Goal: Task Accomplishment & Management: Manage account settings

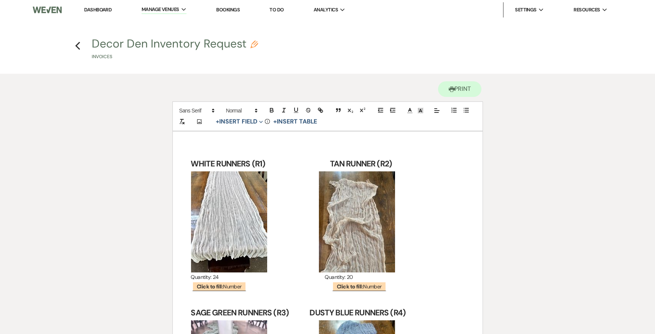
click at [91, 8] on link "Dashboard" at bounding box center [97, 9] width 27 height 6
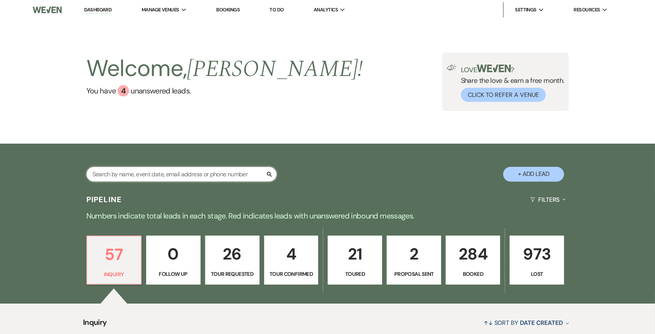
click at [197, 173] on input "text" at bounding box center [181, 174] width 190 height 15
click at [191, 174] on input "text" at bounding box center [181, 174] width 190 height 15
click at [216, 171] on input "text" at bounding box center [181, 174] width 190 height 15
click at [215, 170] on input "text" at bounding box center [181, 174] width 190 height 15
click at [231, 175] on input "text" at bounding box center [181, 174] width 190 height 15
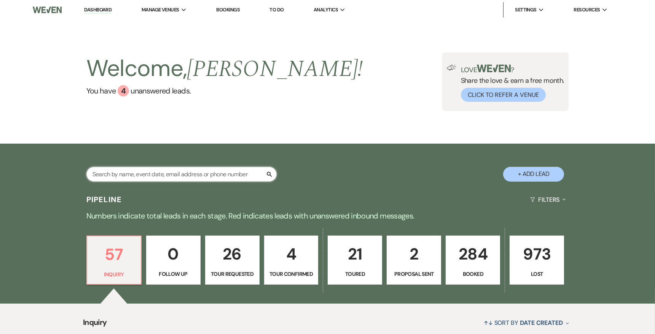
click at [231, 175] on input "text" at bounding box center [181, 174] width 190 height 15
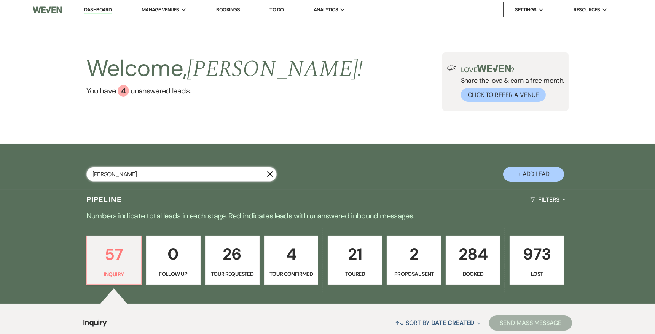
type input "[PERSON_NAME]"
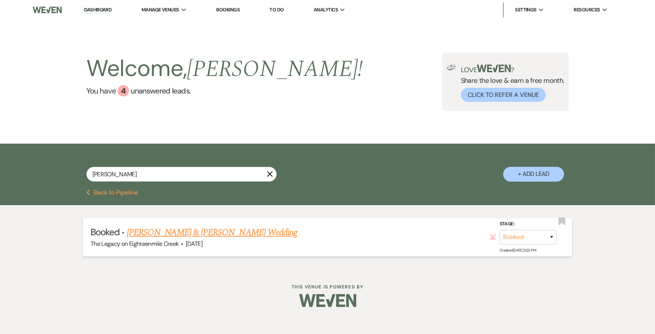
click at [256, 234] on link "[PERSON_NAME] & [PERSON_NAME] Wedding" at bounding box center [212, 233] width 170 height 14
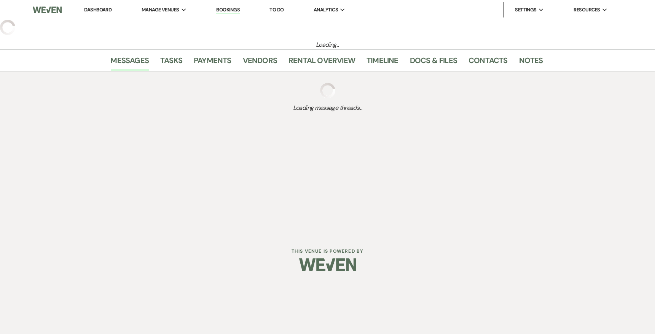
select select "12"
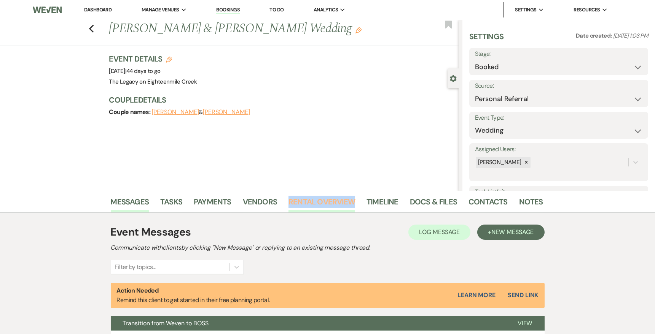
click at [304, 199] on link "Rental Overview" at bounding box center [321, 204] width 67 height 17
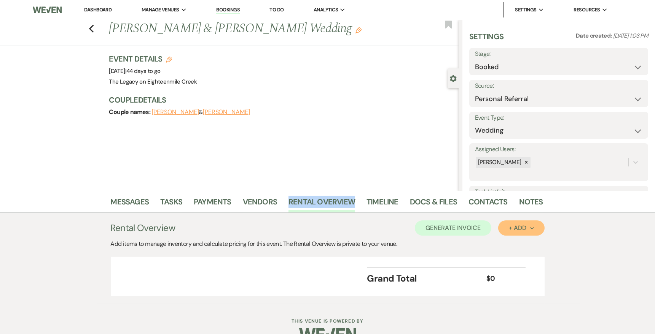
click at [525, 227] on div "+ Add Next" at bounding box center [521, 228] width 25 height 6
click at [510, 241] on button "Item" at bounding box center [517, 246] width 38 height 12
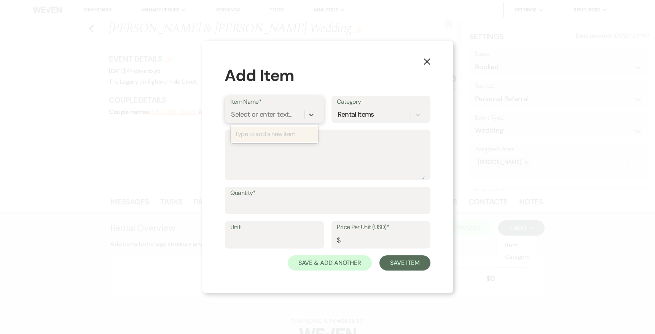
click at [259, 113] on div "Select or enter text..." at bounding box center [261, 115] width 61 height 10
type input "B1"
click at [271, 135] on div "+ Add "B1"" at bounding box center [275, 134] width 88 height 15
click at [269, 151] on textarea "Description" at bounding box center [328, 161] width 194 height 38
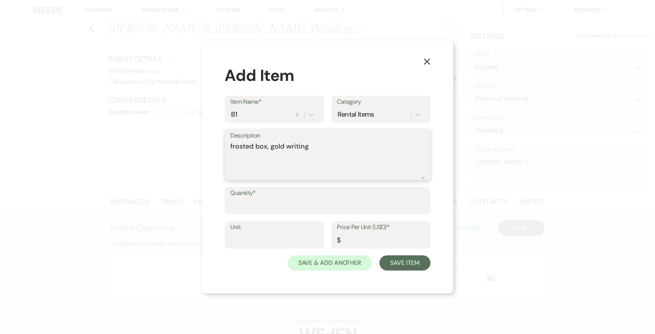
type textarea "frosted box, gold writing"
click at [263, 201] on input "Quantity*" at bounding box center [328, 206] width 194 height 15
type input "1"
click at [360, 239] on input "Price Per Unit (USD)*" at bounding box center [381, 240] width 88 height 15
type input "0"
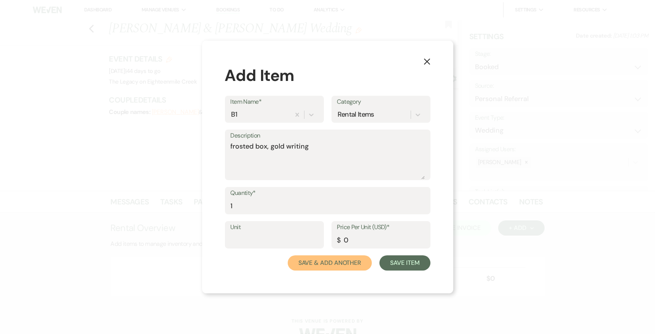
click at [359, 263] on button "Save & Add Another" at bounding box center [330, 263] width 84 height 15
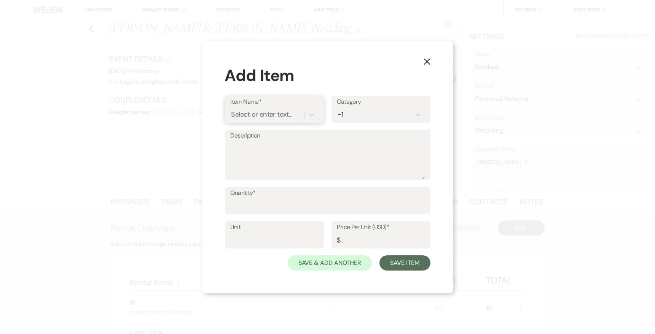
click at [283, 108] on div "Select or enter text..." at bounding box center [267, 114] width 73 height 13
click at [280, 120] on div "Select or enter text..." at bounding box center [267, 114] width 73 height 13
type input "CG5"
click at [294, 137] on div "+ Add "CG5"" at bounding box center [275, 134] width 88 height 15
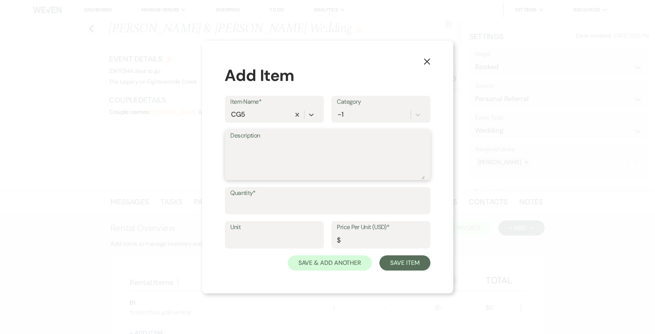
click at [279, 150] on textarea "Description" at bounding box center [328, 161] width 194 height 38
type textarea "gold cards & gifts"
click at [329, 200] on input "Quantity*" at bounding box center [328, 206] width 194 height 15
type input "0"
type input "1"
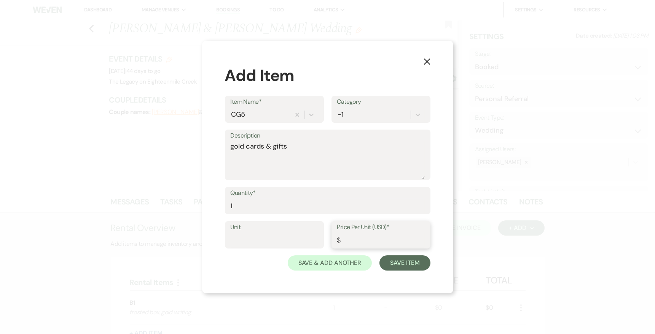
click at [351, 241] on input "Price Per Unit (USD)*" at bounding box center [381, 240] width 88 height 15
type input "0"
click at [355, 262] on button "Save & Add Another" at bounding box center [330, 263] width 84 height 15
click at [279, 116] on div "Select or enter text..." at bounding box center [261, 115] width 61 height 10
type input "R2"
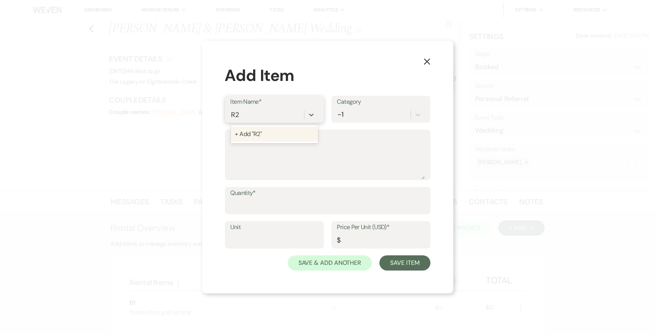
click at [285, 136] on div "+ Add "R2"" at bounding box center [275, 134] width 88 height 15
click at [285, 140] on label "Description" at bounding box center [328, 136] width 194 height 11
click at [285, 142] on textarea "Description" at bounding box center [328, 161] width 194 height 38
type textarea "tan runners"
click at [296, 205] on input "Quantity*" at bounding box center [328, 206] width 194 height 15
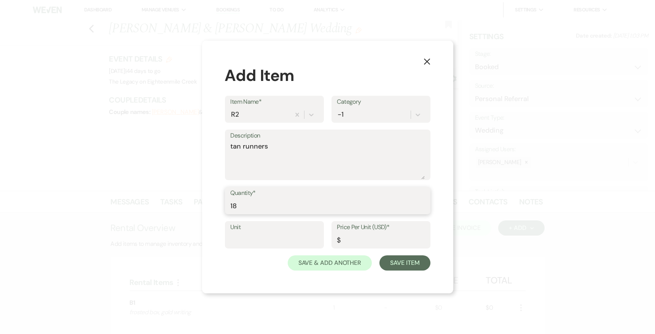
type input "18"
click at [376, 238] on input "Price Per Unit (USD)*" at bounding box center [381, 240] width 88 height 15
type input "0"
click at [358, 261] on button "Save & Add Another" at bounding box center [330, 263] width 84 height 15
click at [285, 115] on div "Select or enter text..." at bounding box center [261, 115] width 61 height 10
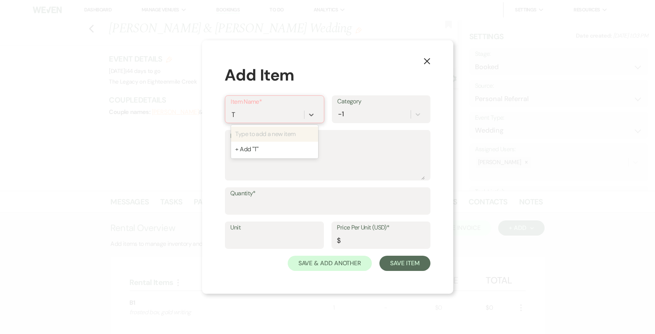
type input "T1"
click at [277, 134] on div "+ Add "T1"" at bounding box center [274, 134] width 87 height 15
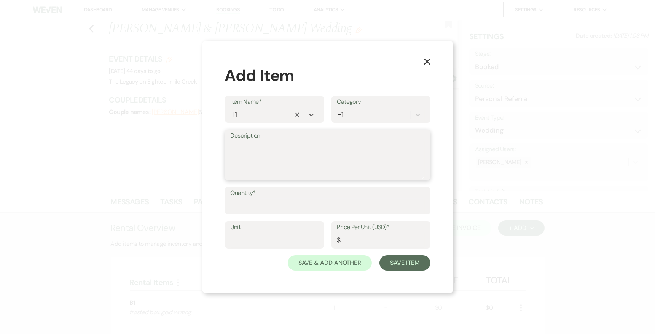
click at [272, 144] on textarea "Description" at bounding box center [328, 161] width 194 height 38
click at [237, 146] on textarea "latern table numbers" at bounding box center [328, 161] width 194 height 38
click at [327, 149] on textarea "lantern table numbers" at bounding box center [328, 161] width 194 height 38
type textarea "lantern table numbers"
click at [305, 202] on input "Quantity*" at bounding box center [328, 206] width 194 height 15
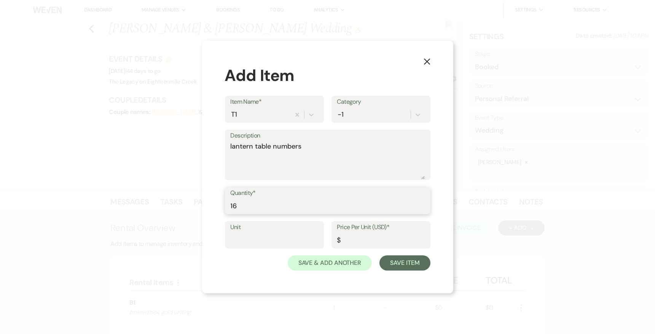
type input "16"
click at [367, 239] on input "Price Per Unit (USD)*" at bounding box center [381, 240] width 88 height 15
type input "0"
click at [341, 266] on button "Save & Add Another" at bounding box center [330, 263] width 84 height 15
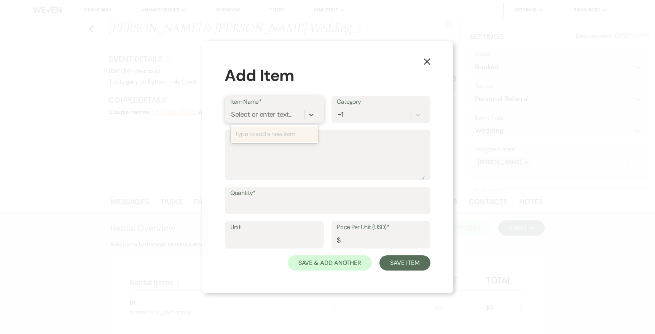
click at [275, 115] on div "Select or enter text..." at bounding box center [261, 115] width 61 height 10
type input "t"
type input "T10"
click at [259, 136] on div "+ Add "T10"" at bounding box center [274, 134] width 87 height 15
click at [260, 155] on textarea "Description" at bounding box center [328, 161] width 194 height 38
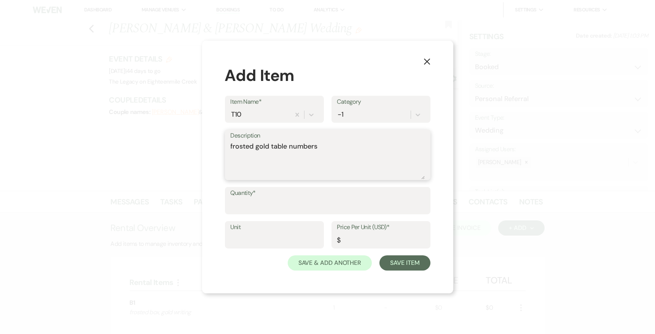
type textarea "frosted gold table numbers"
click at [278, 209] on input "Quantity*" at bounding box center [328, 206] width 194 height 15
type input "0"
type input "16"
click at [384, 240] on input "Price Per Unit (USD)*" at bounding box center [381, 240] width 88 height 15
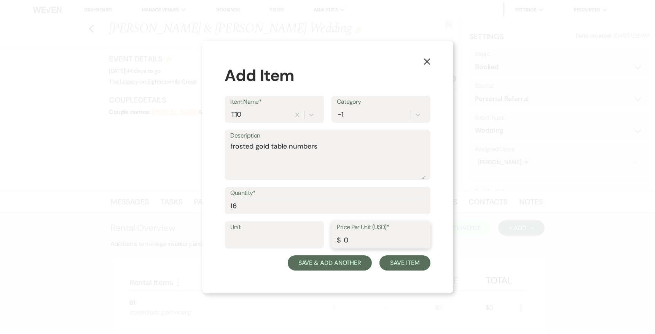
type input "0"
click at [353, 262] on button "Save & Add Another" at bounding box center [330, 263] width 84 height 15
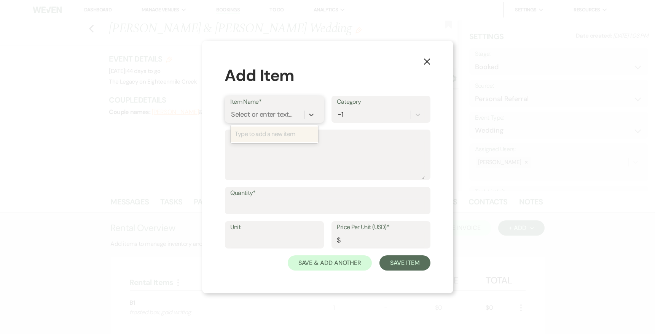
click at [270, 117] on div "Select or enter text..." at bounding box center [261, 115] width 61 height 10
type input "white lanturns"
click at [271, 132] on div "+ Add "white lanturns"" at bounding box center [275, 134] width 88 height 15
click at [262, 202] on input "Quantity*" at bounding box center [328, 206] width 194 height 15
type input "100"
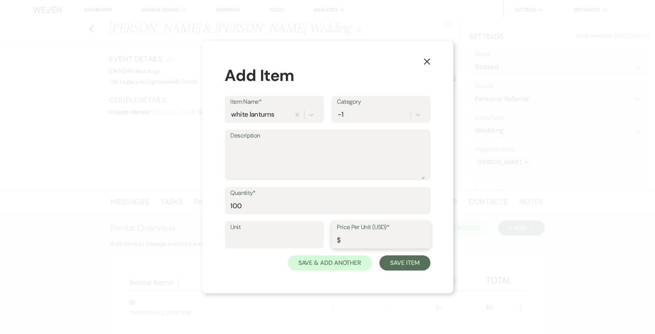
click at [353, 235] on input "Price Per Unit (USD)*" at bounding box center [381, 240] width 88 height 15
type input "0"
click at [351, 262] on button "Save & Add Another" at bounding box center [330, 263] width 84 height 15
click at [427, 62] on use "button" at bounding box center [426, 62] width 6 height 6
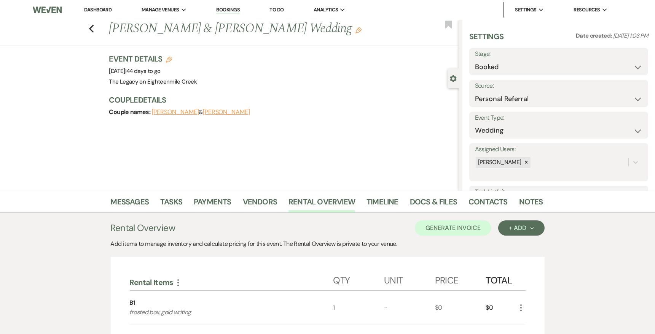
click at [101, 9] on link "Dashboard" at bounding box center [97, 9] width 27 height 6
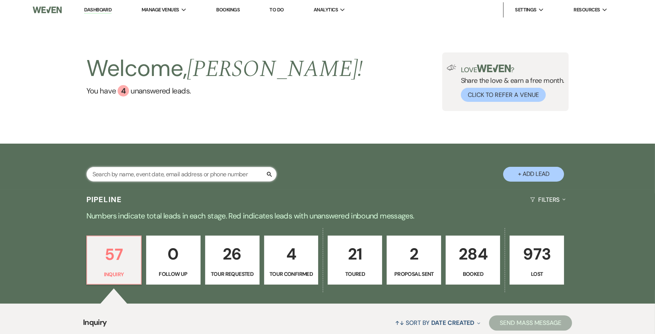
click at [188, 174] on input "text" at bounding box center [181, 174] width 190 height 15
type input "[PERSON_NAME]"
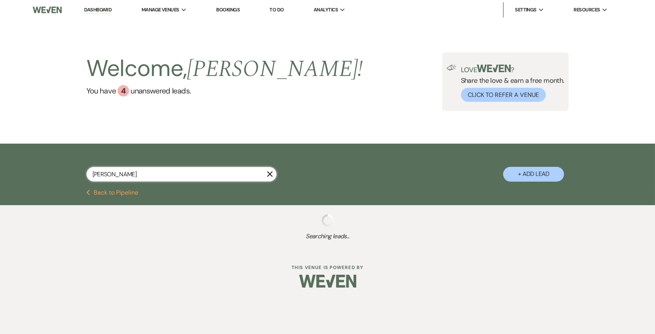
select select "2"
select select "4"
select select "8"
select select "2"
select select "8"
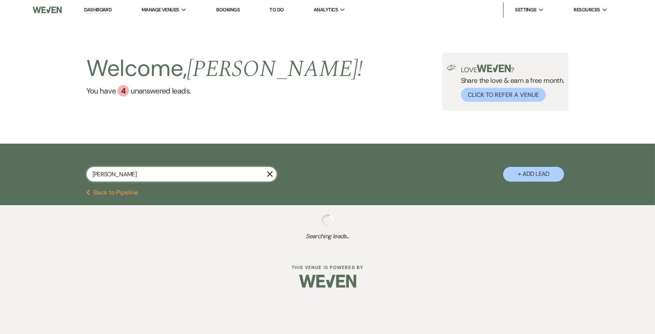
select select "10"
select select "8"
select select "10"
select select "8"
select select "1"
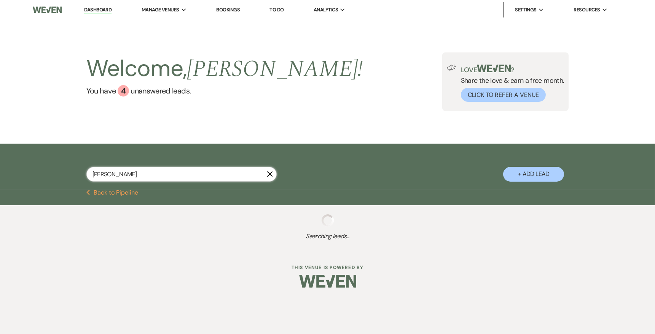
select select "8"
select select "6"
select select "8"
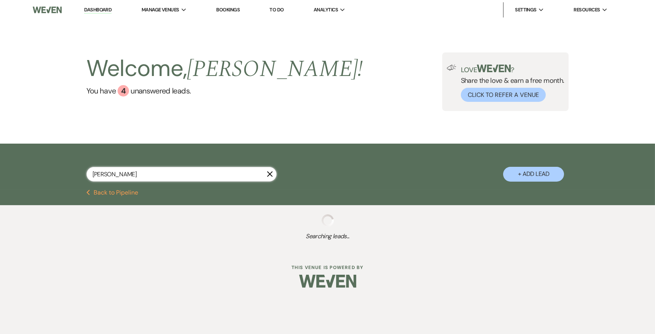
select select "10"
select select "8"
select select "10"
select select "8"
select select "5"
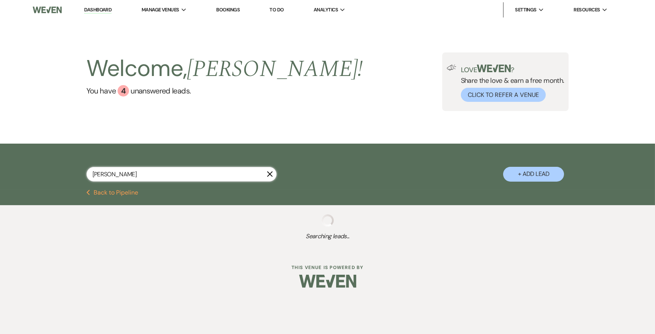
select select "8"
select select "5"
select select "8"
select select "10"
select select "8"
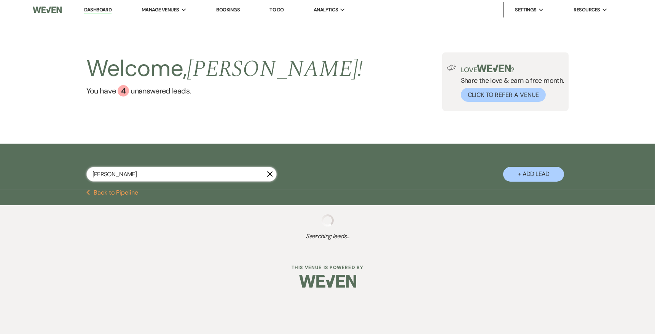
select select "10"
select select "8"
select select "6"
select select "8"
select select "10"
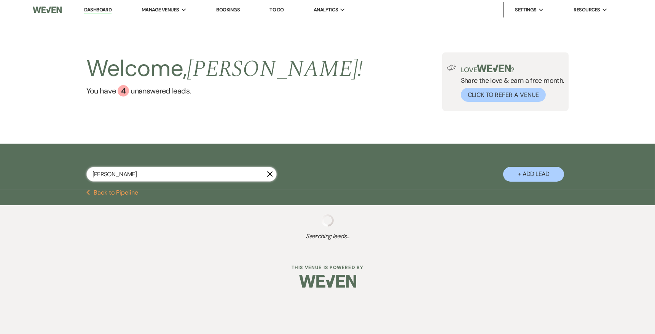
select select "8"
select select "6"
select select "8"
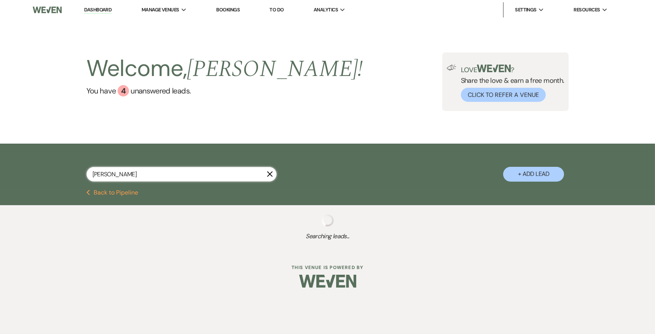
select select "6"
select select "8"
select select "4"
select select "8"
select select "5"
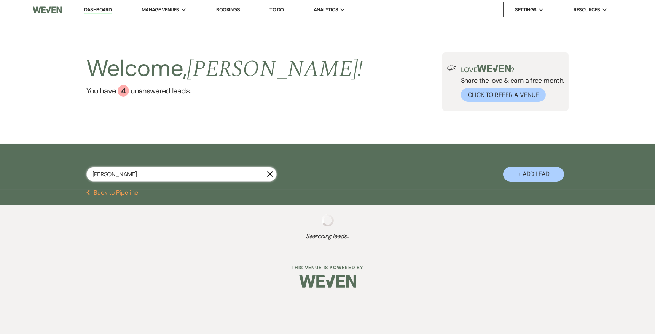
select select "8"
select select "3"
select select "8"
select select "5"
select select "8"
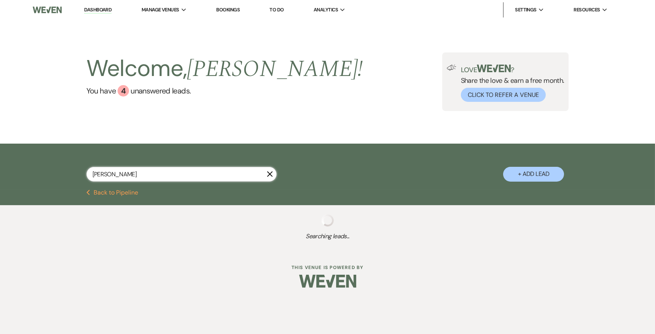
select select "5"
select select "8"
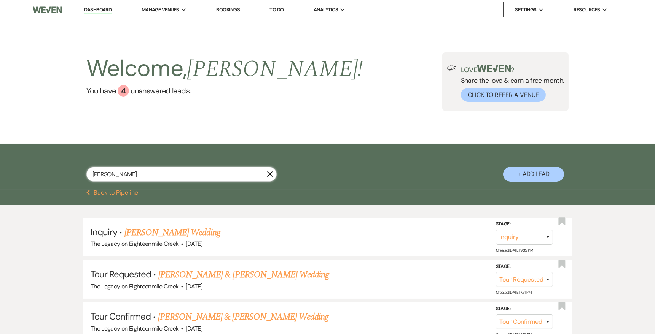
type input "[PERSON_NAME]"
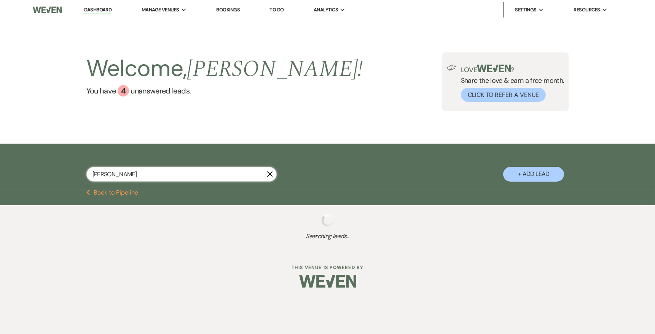
select select "5"
select select "2"
select select "5"
select select "4"
select select "8"
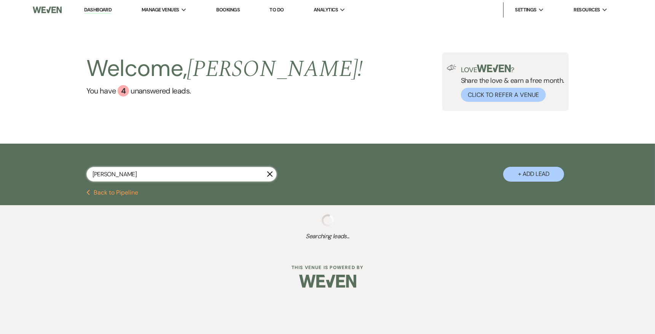
select select "2"
select select "8"
select select "10"
select select "8"
select select "10"
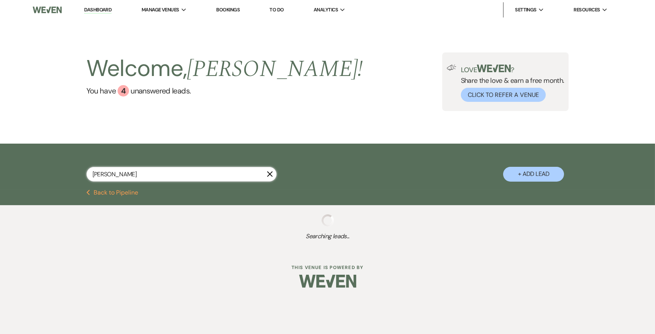
select select "8"
select select "10"
select select "8"
select select "6"
select select "8"
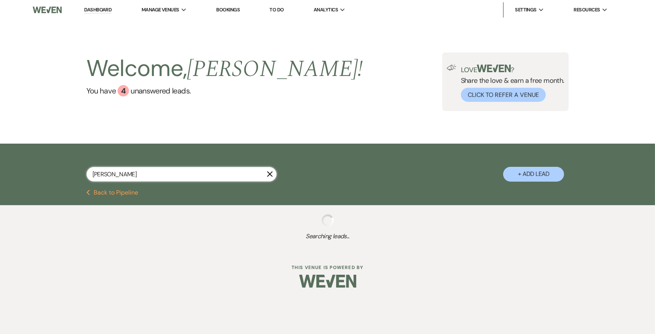
select select "6"
select select "8"
select select "5"
select select "8"
select select "6"
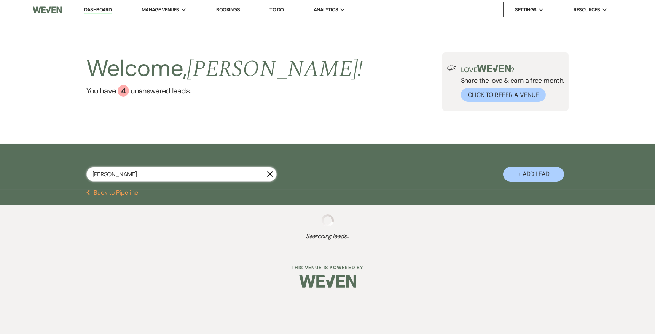
select select "8"
select select "5"
select select "8"
select select "10"
select select "8"
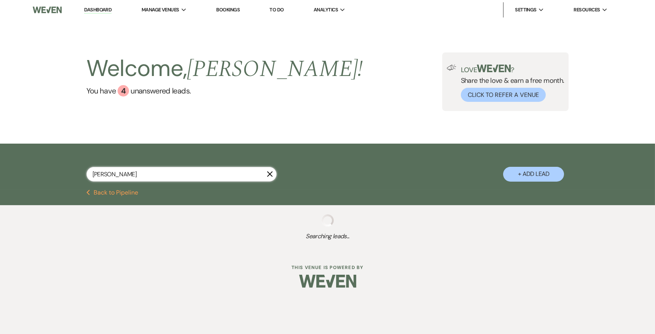
select select "1"
select select "8"
select select "10"
select select "8"
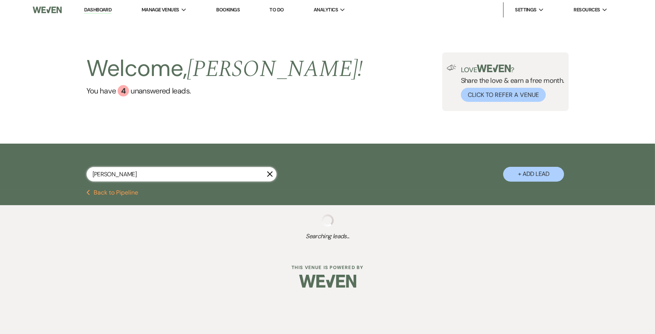
select select "6"
select select "8"
select select "10"
select select "8"
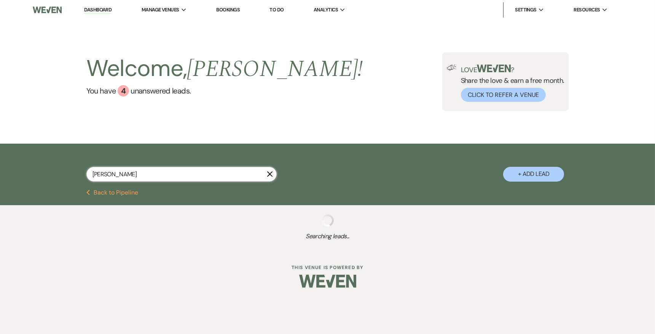
select select "8"
select select "5"
select select "8"
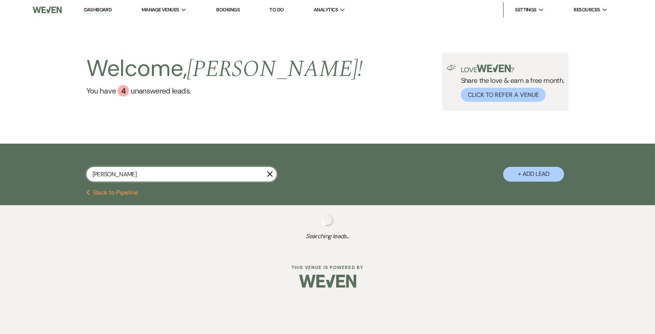
select select "8"
select select "5"
select select "8"
select select "10"
select select "8"
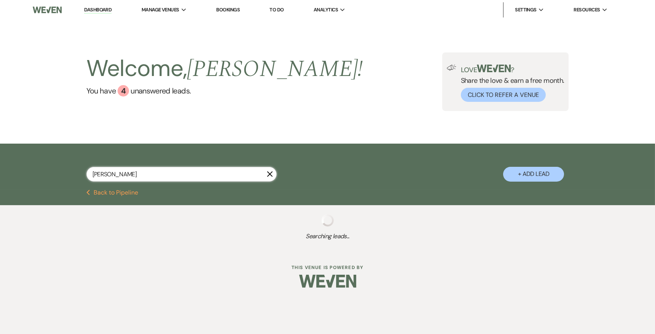
select select "10"
select select "8"
select select "5"
select select "8"
select select "5"
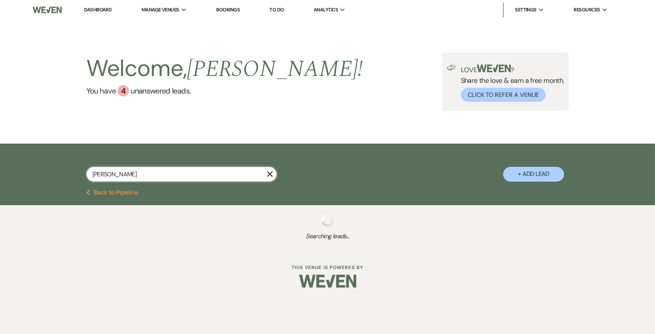
select select "8"
select select "10"
select select "8"
select select "10"
select select "8"
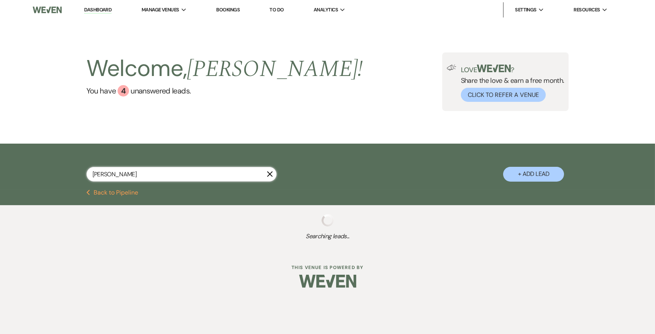
select select "10"
select select "8"
select select "2"
select select "8"
select select "10"
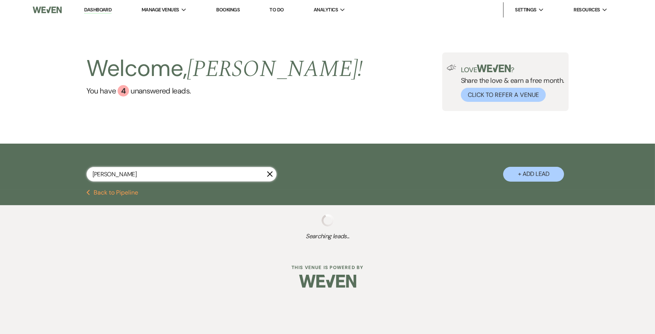
select select "8"
select select "5"
select select "8"
select select "6"
select select "8"
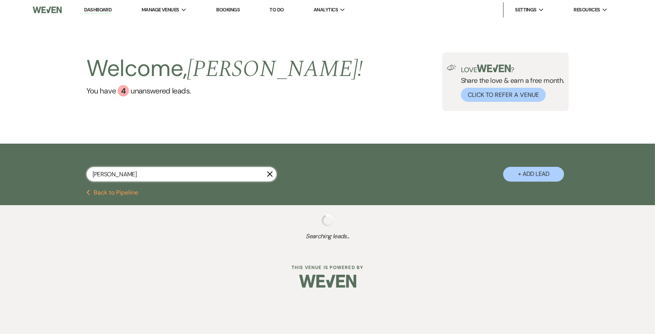
select select "5"
select select "8"
select select "5"
select select "8"
select select "10"
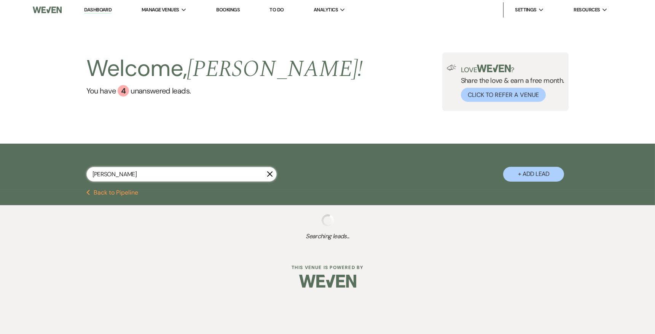
select select "8"
select select "6"
select select "8"
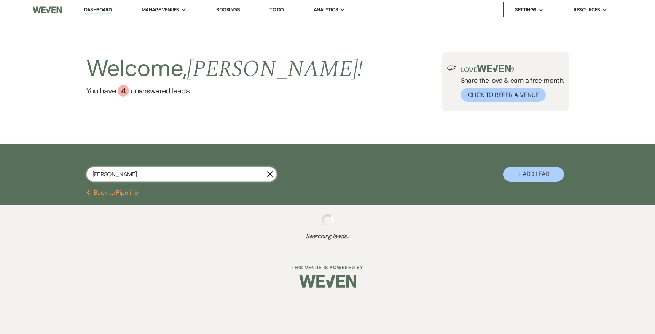
select select "6"
select select "8"
select select "4"
select select "8"
select select "5"
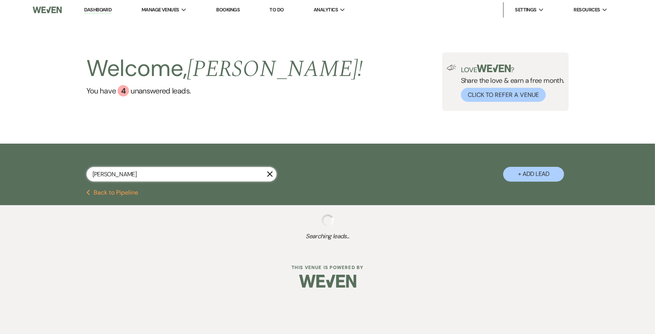
select select "8"
select select "3"
select select "8"
select select "5"
select select "8"
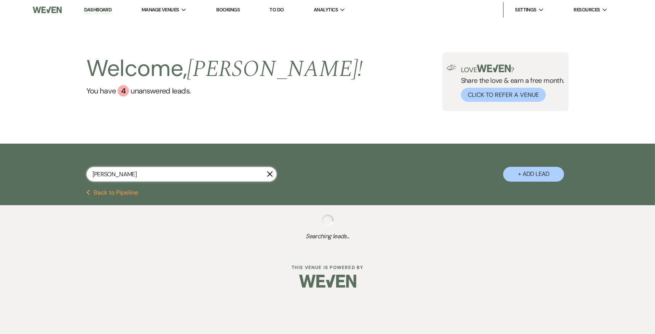
select select "8"
select select "5"
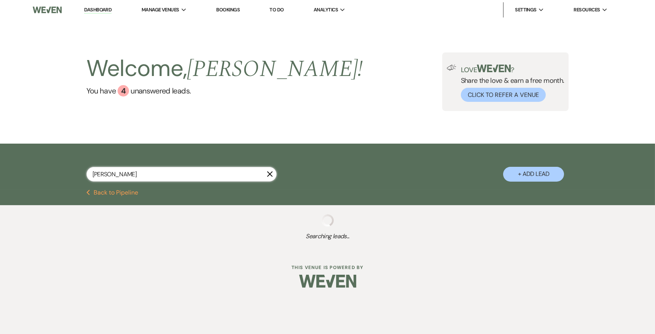
select select "8"
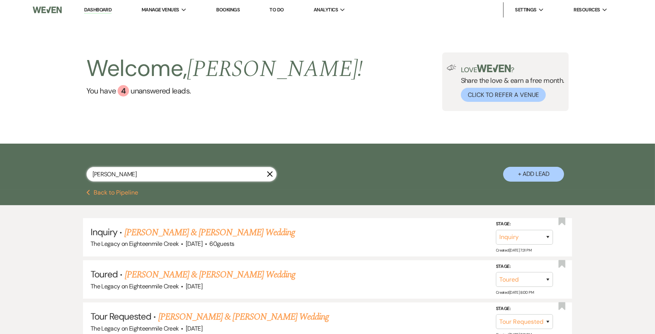
type input "[PERSON_NAME] aus"
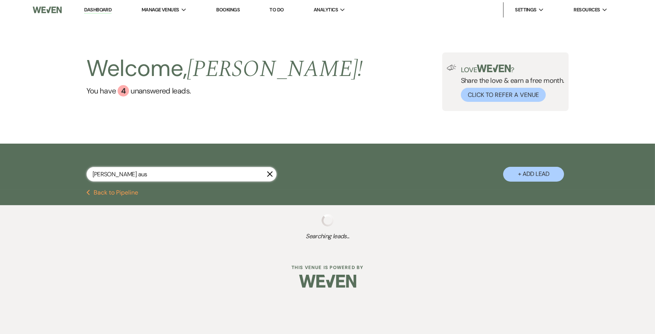
select select "2"
select select "4"
select select "8"
select select "2"
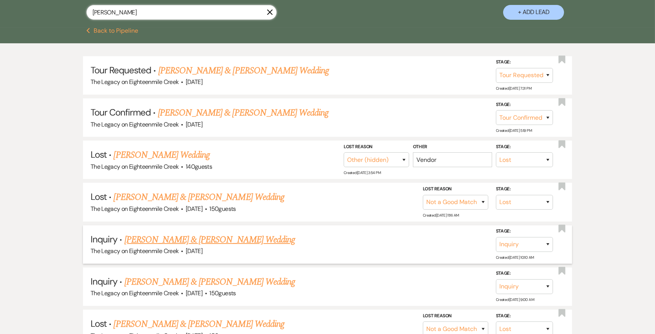
scroll to position [154, 0]
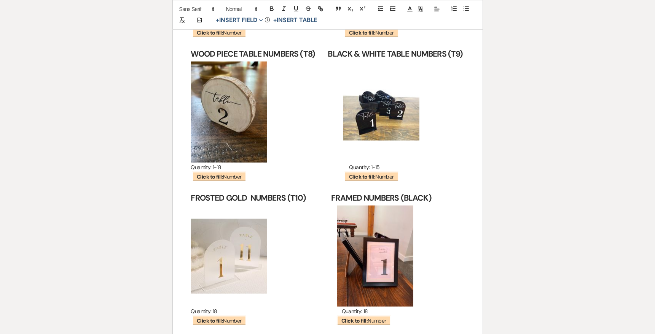
scroll to position [1762, 0]
